Goal: Information Seeking & Learning: Find specific fact

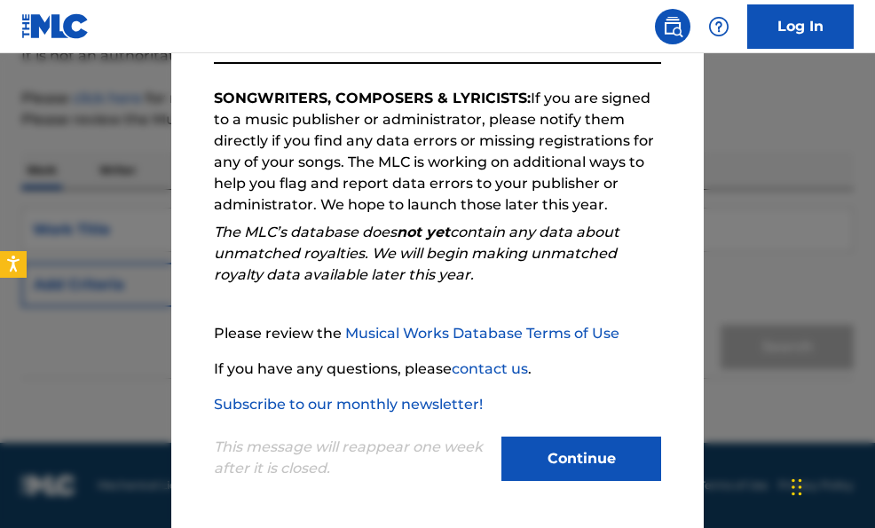
scroll to position [178, 0]
click at [582, 463] on button "Continue" at bounding box center [581, 459] width 160 height 44
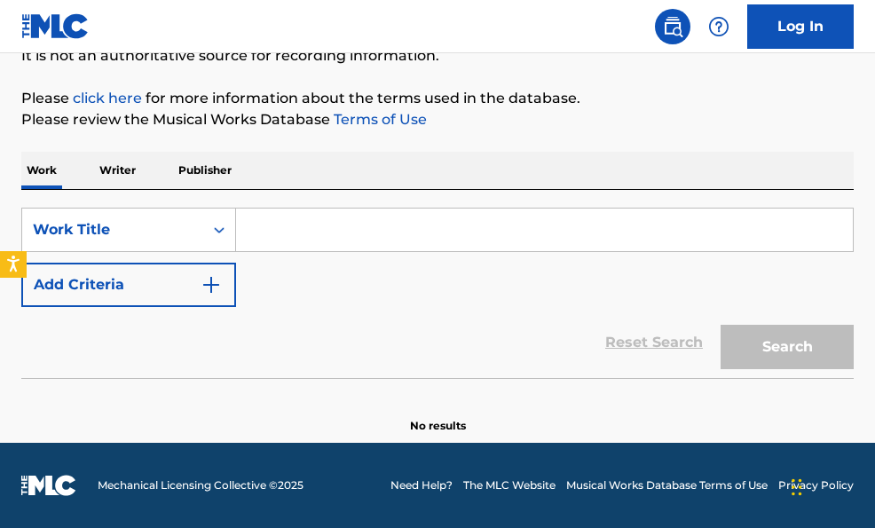
click at [334, 237] on input "Search Form" at bounding box center [544, 230] width 617 height 43
paste input "Might As Well Be Gone"
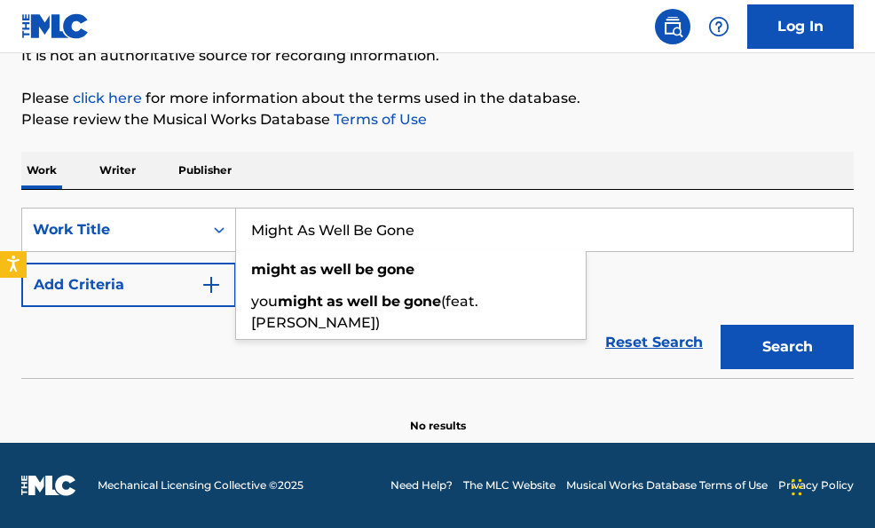
type input "Might As Well Be Gone"
click at [130, 292] on button "Add Criteria" at bounding box center [128, 285] width 215 height 44
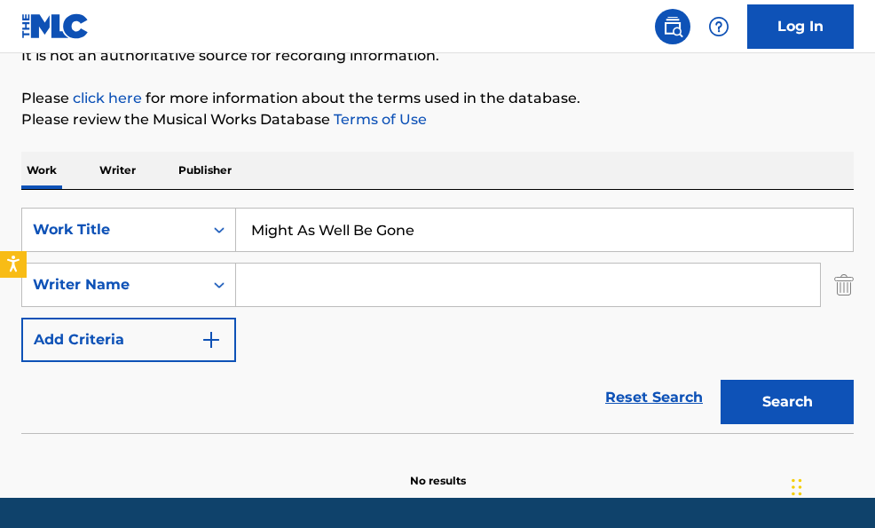
click at [300, 288] on input "Search Form" at bounding box center [528, 285] width 584 height 43
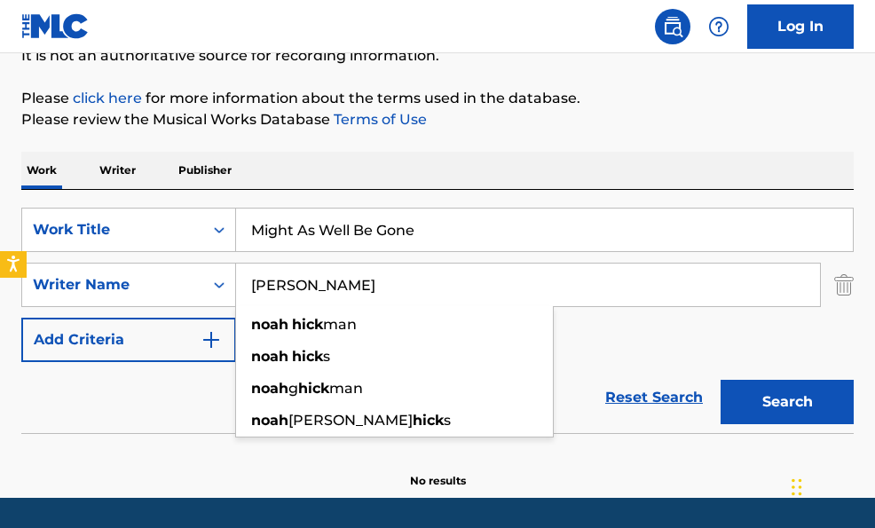
type input "[PERSON_NAME]"
click at [787, 402] on button "Search" at bounding box center [787, 402] width 133 height 44
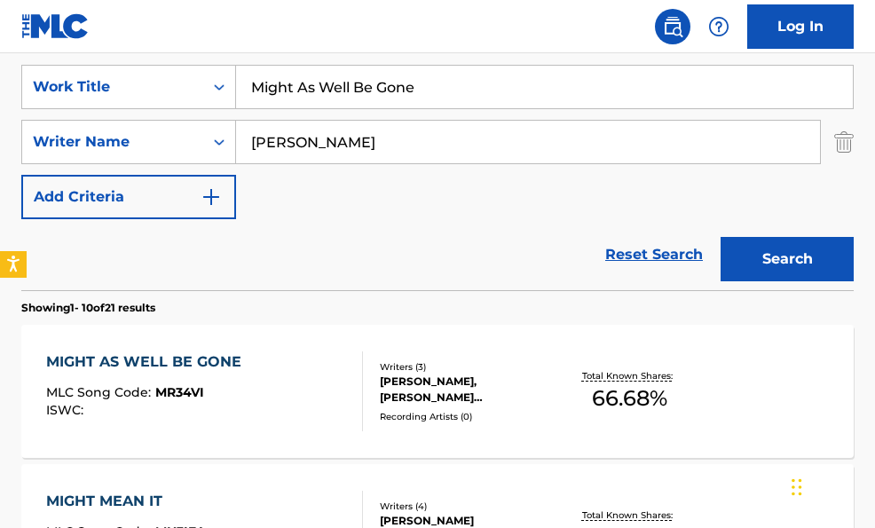
scroll to position [345, 0]
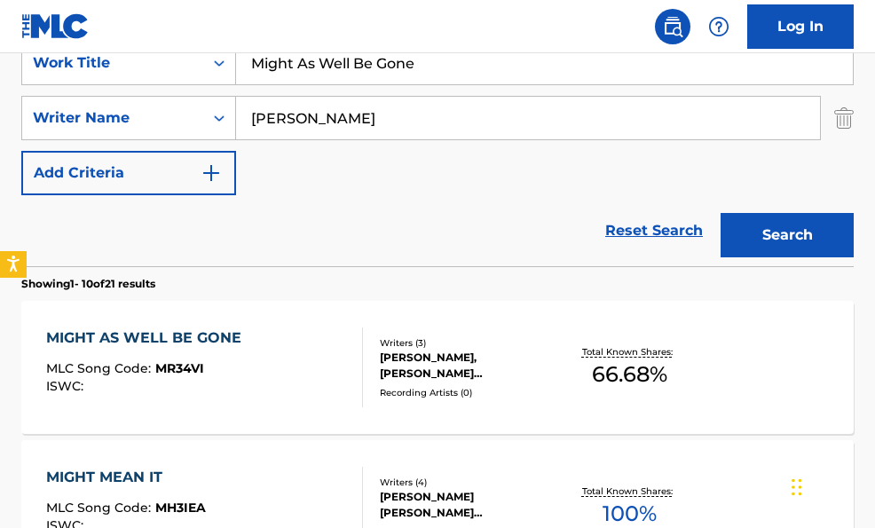
click at [494, 366] on div "[PERSON_NAME], [PERSON_NAME] [PERSON_NAME] [PERSON_NAME]" at bounding box center [470, 366] width 181 height 32
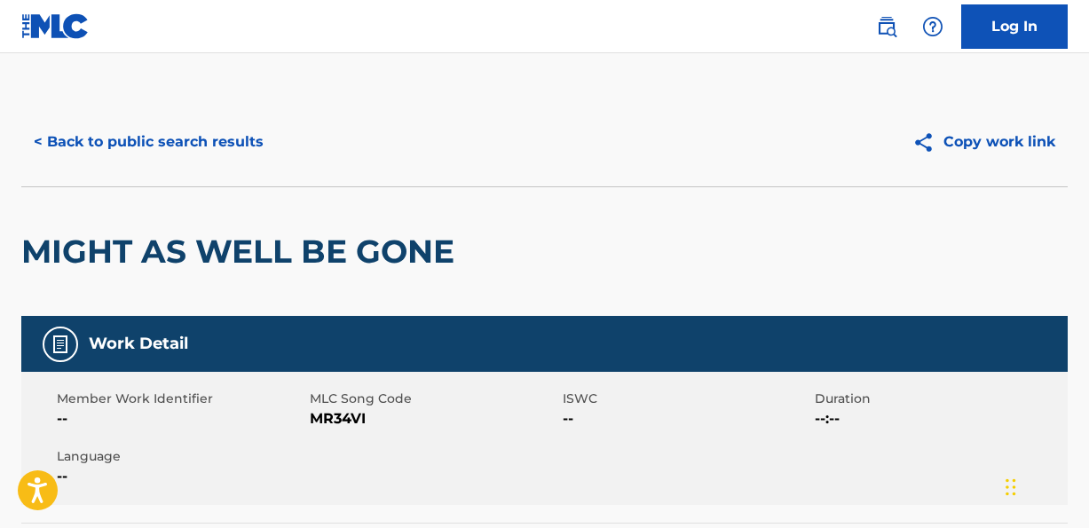
click at [184, 144] on button "< Back to public search results" at bounding box center [148, 142] width 255 height 44
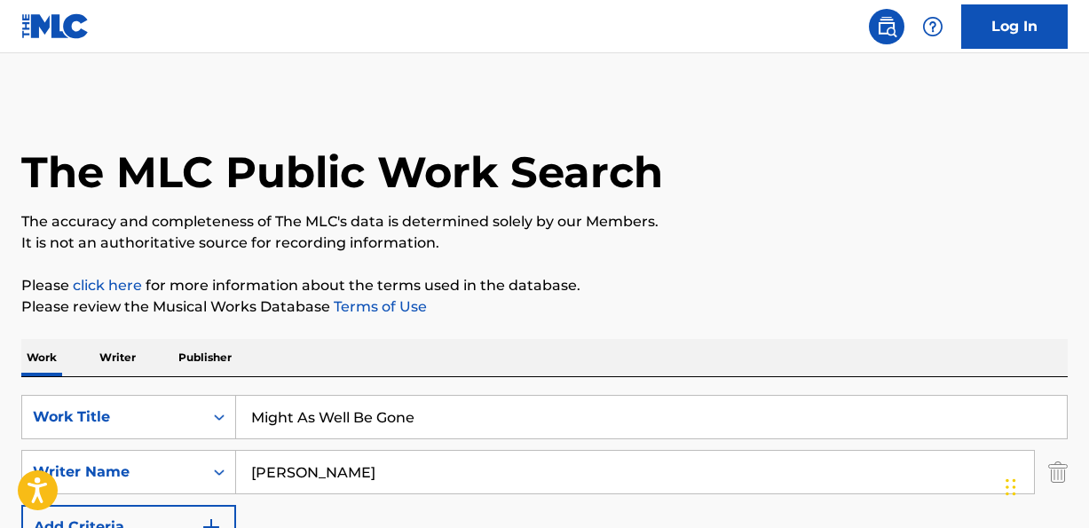
scroll to position [345, 0]
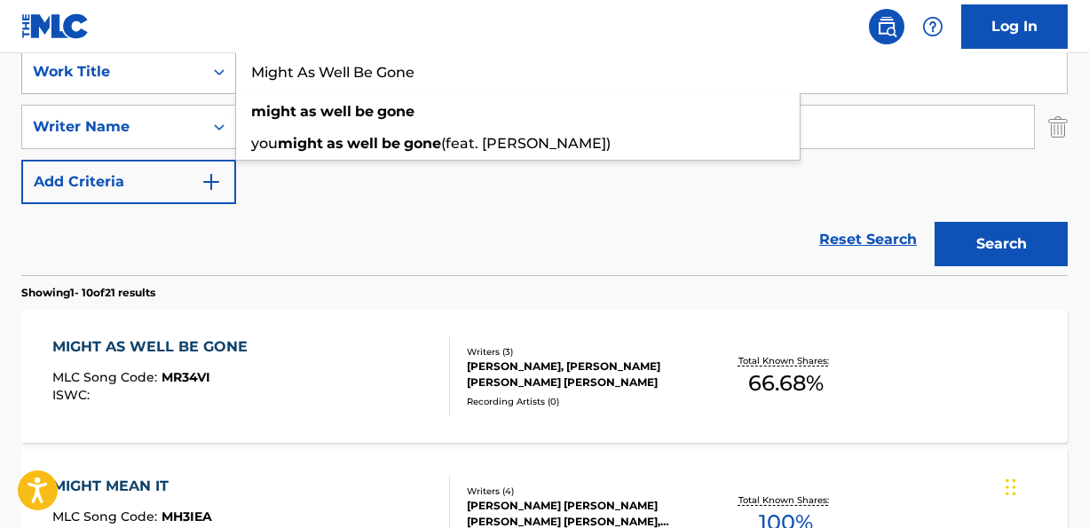
drag, startPoint x: 464, startPoint y: 67, endPoint x: 160, endPoint y: 63, distance: 304.4
click at [160, 63] on div "SearchWithCriteria1eaf4dd0-f243-449b-a4e7-81f53ab2598a Work Title Might As Well…" at bounding box center [544, 72] width 1046 height 44
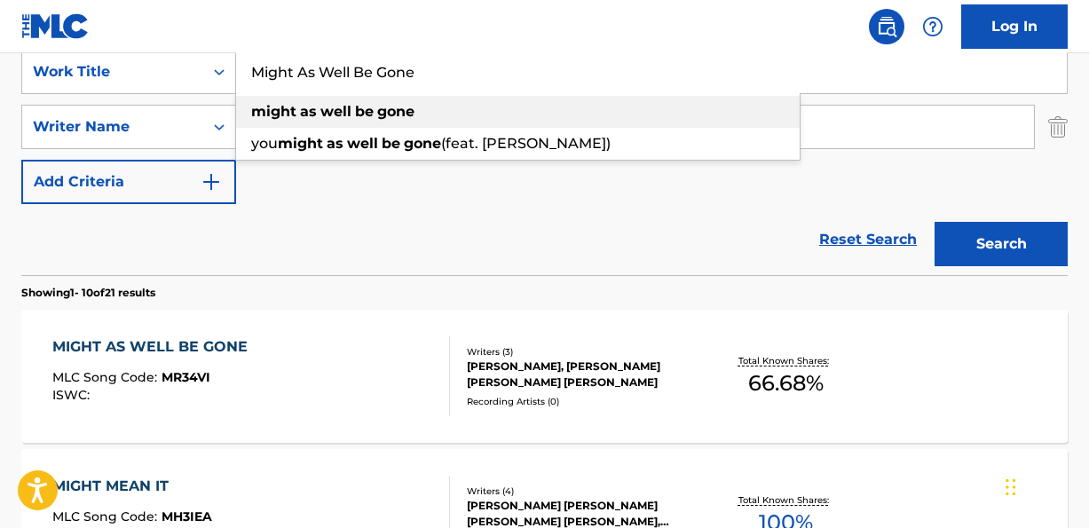
paste input "ore People Don’t"
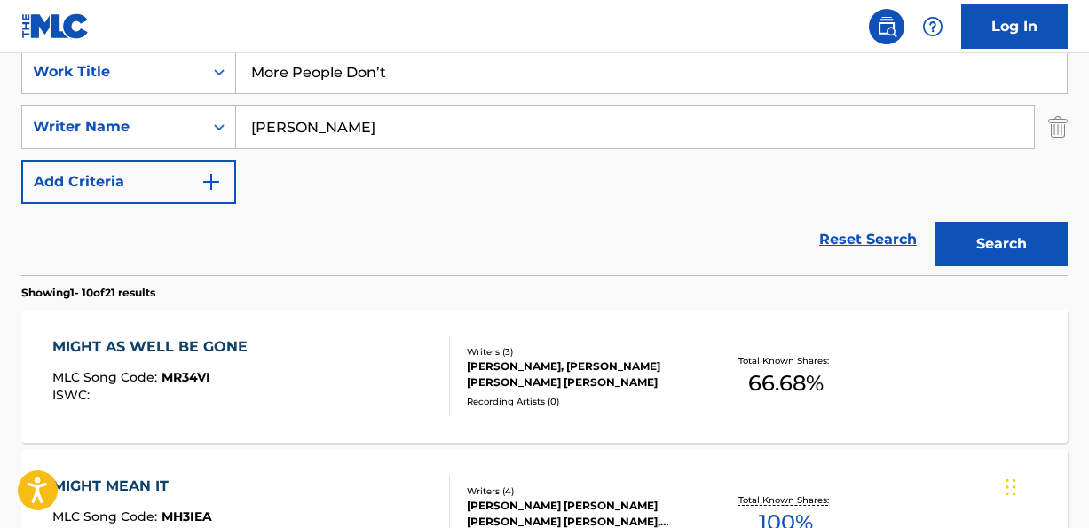
type input "More People Don’t"
drag, startPoint x: 372, startPoint y: 128, endPoint x: 231, endPoint y: 123, distance: 141.2
click at [231, 123] on div "SearchWithCriteria1ee1c916-aabc-4160-ba0b-83f84f7dd2f1 Writer Name [PERSON_NAME]" at bounding box center [544, 127] width 1046 height 44
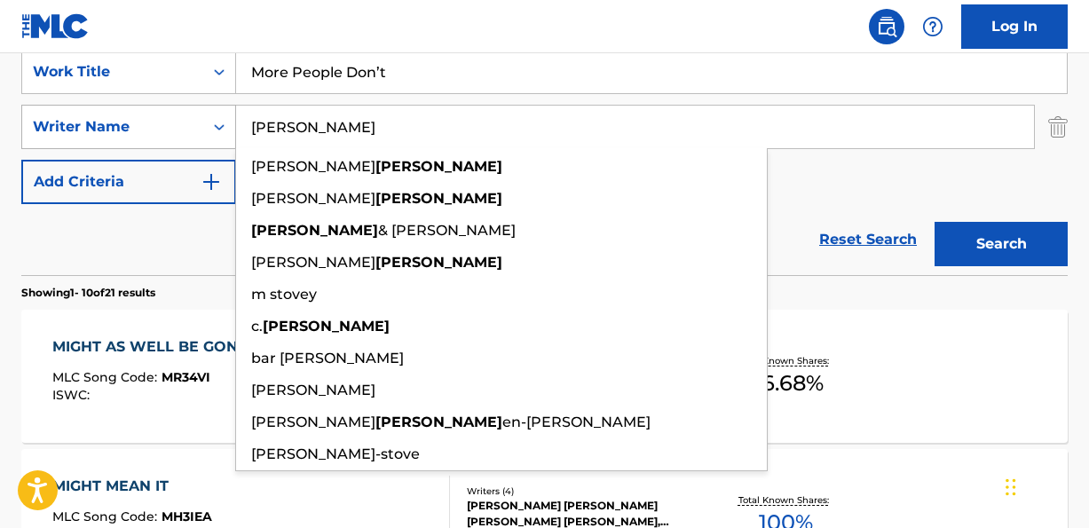
type input "[PERSON_NAME]"
click at [874, 244] on button "Search" at bounding box center [1001, 244] width 133 height 44
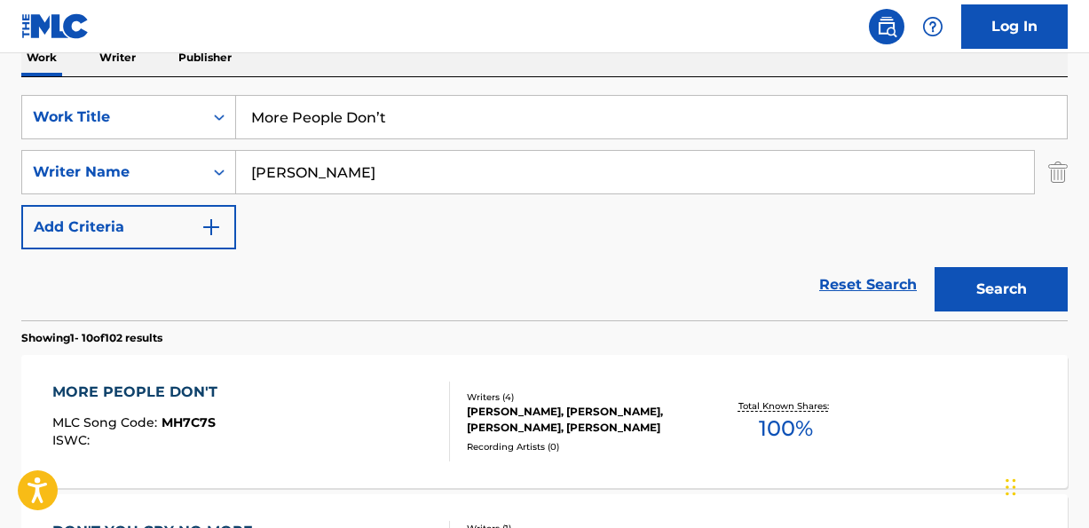
click at [607, 413] on div "[PERSON_NAME], [PERSON_NAME], [PERSON_NAME], [PERSON_NAME]" at bounding box center [583, 420] width 232 height 32
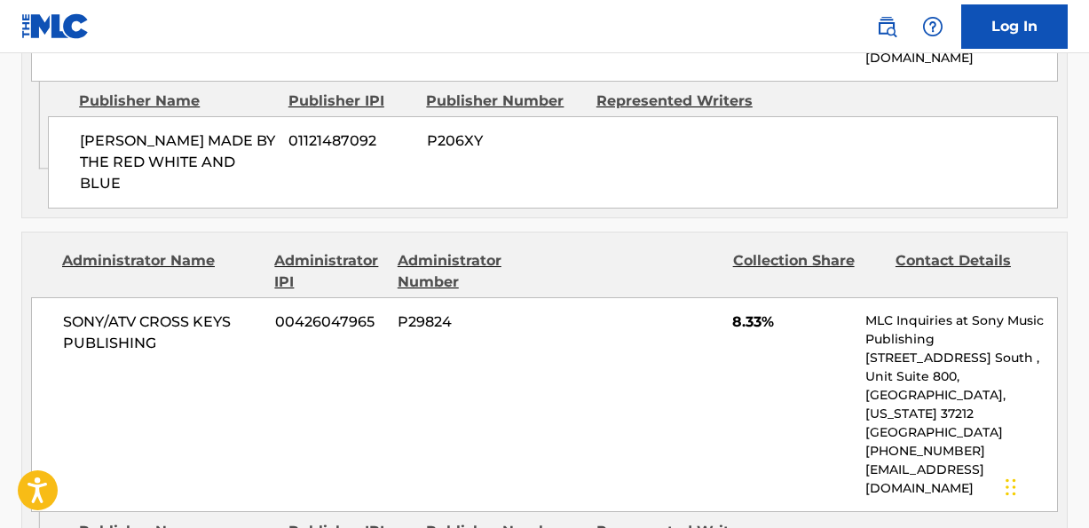
scroll to position [3695, 0]
